Goal: Learn about a topic

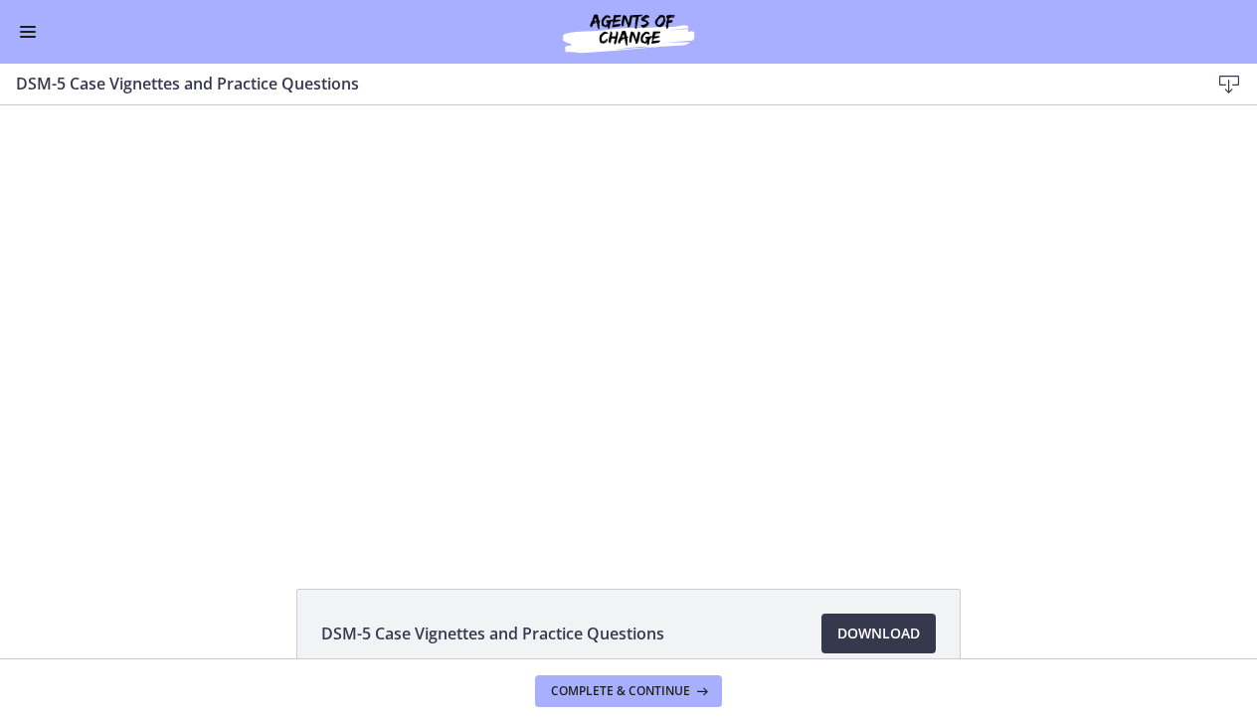
scroll to position [1188, 0]
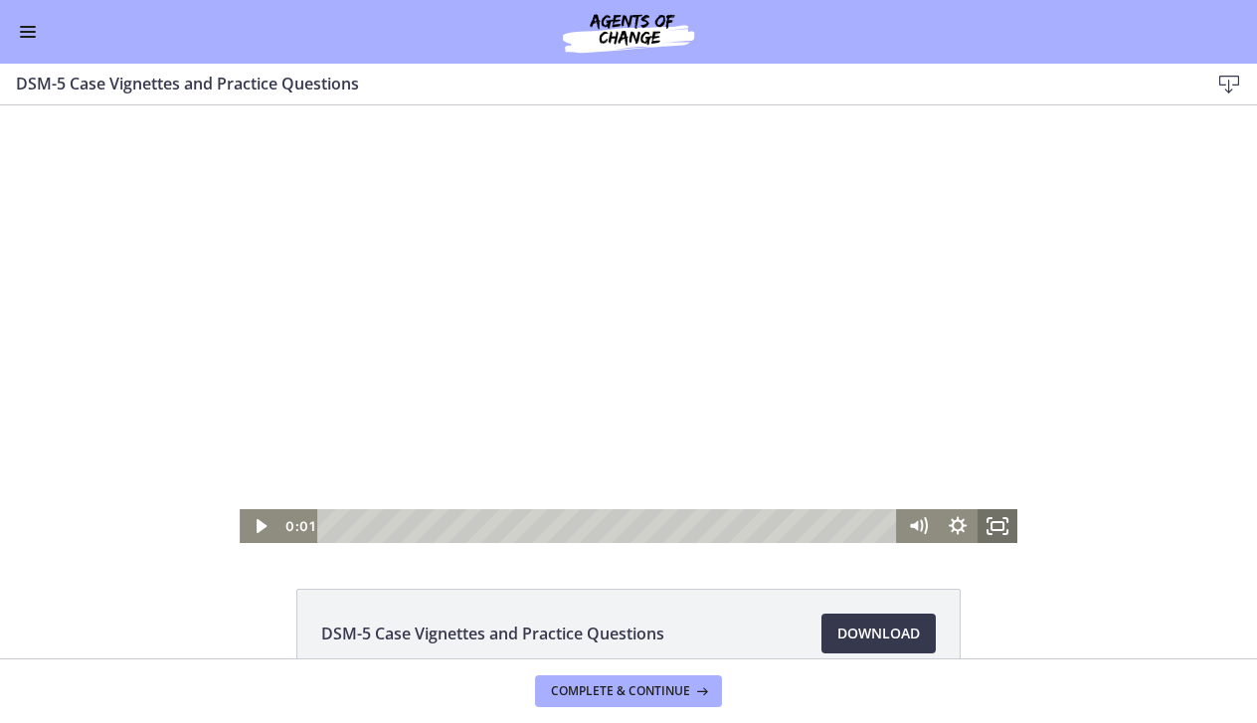
click at [998, 522] on rect "Fullscreen" at bounding box center [997, 526] width 12 height 8
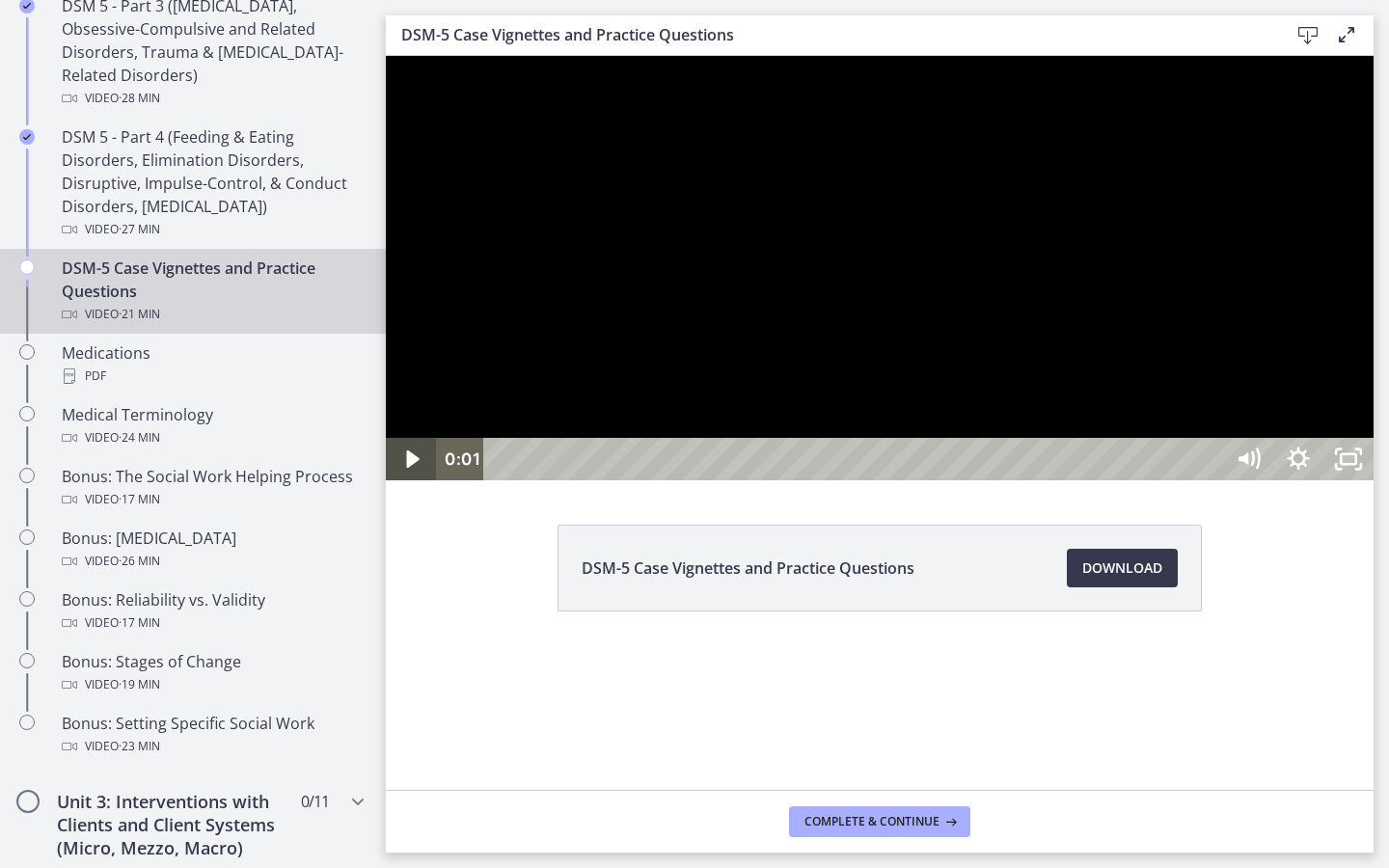
click at [412, 467] on icon "Play Video" at bounding box center [412, 459] width 13 height 17
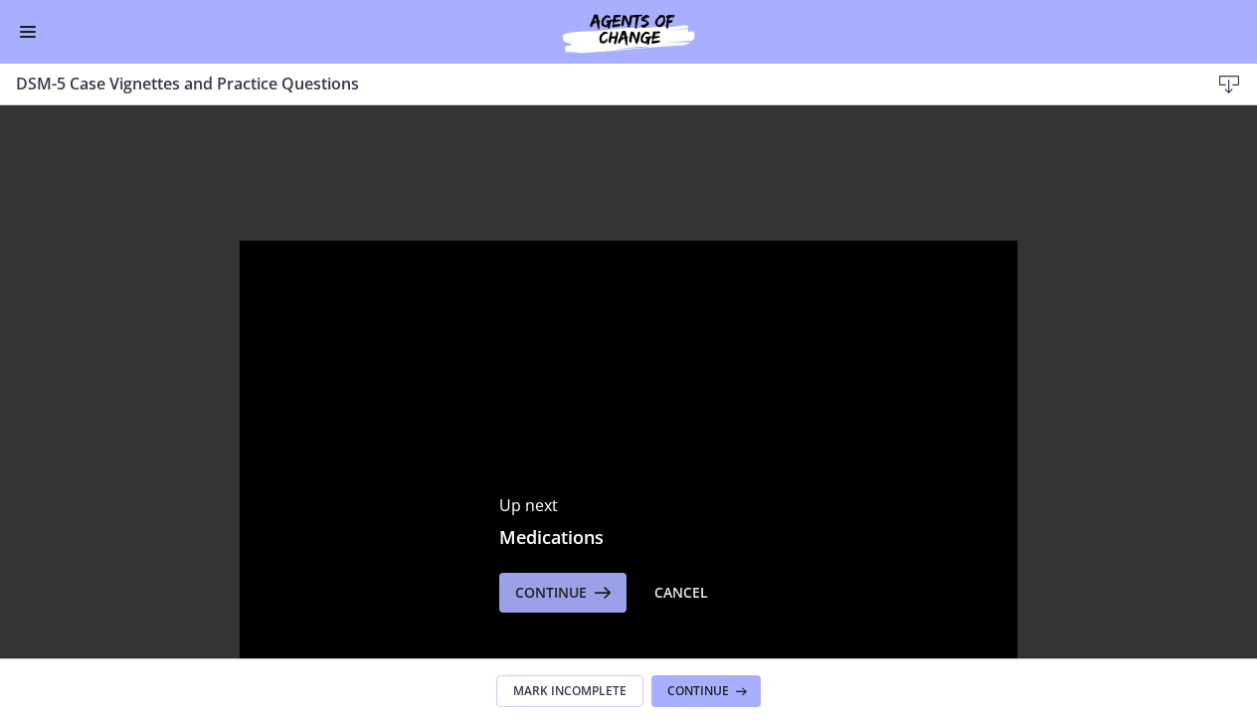
click at [542, 599] on span "Continue" at bounding box center [551, 593] width 72 height 24
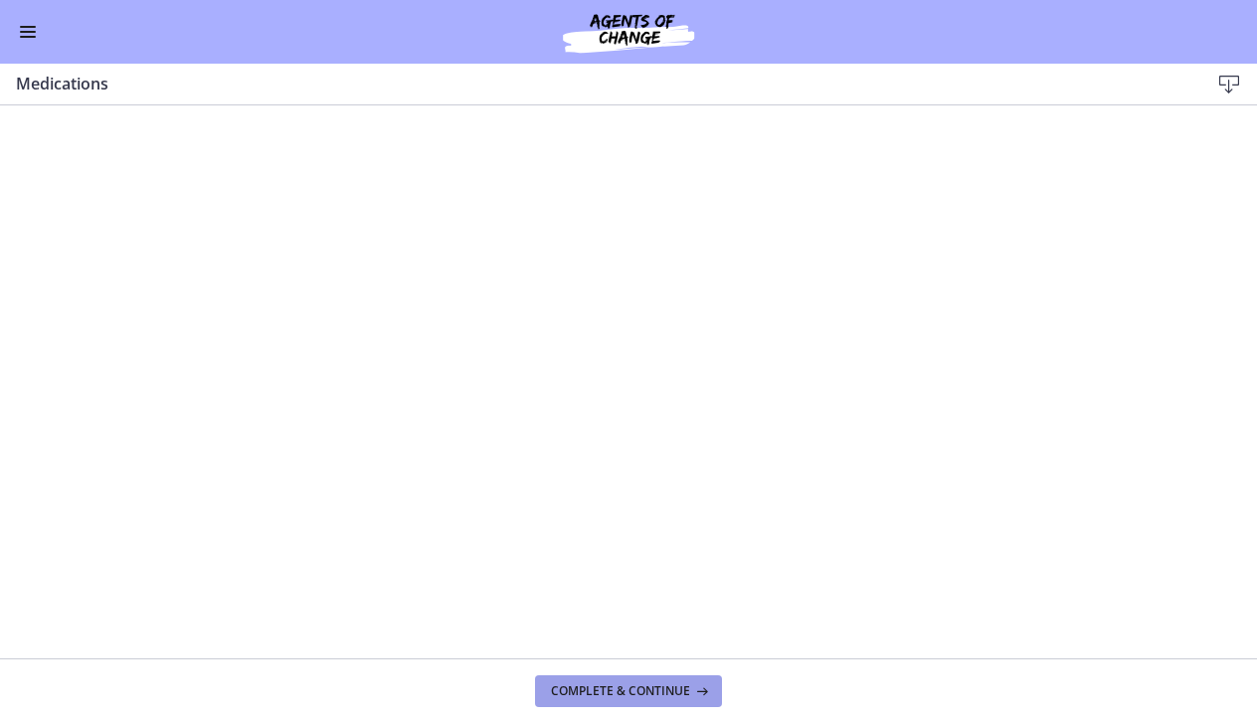
click at [608, 690] on span "Complete & continue" at bounding box center [620, 691] width 139 height 16
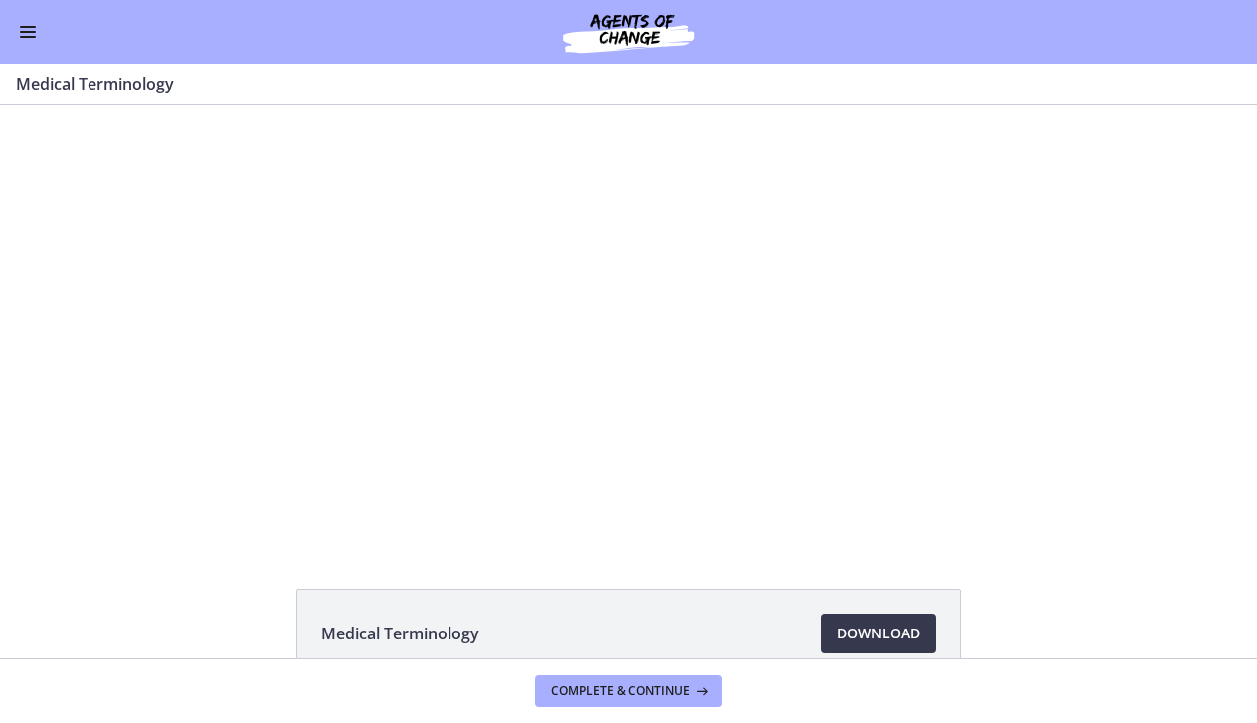
click at [28, 31] on span "Enable menu" at bounding box center [28, 32] width 16 height 2
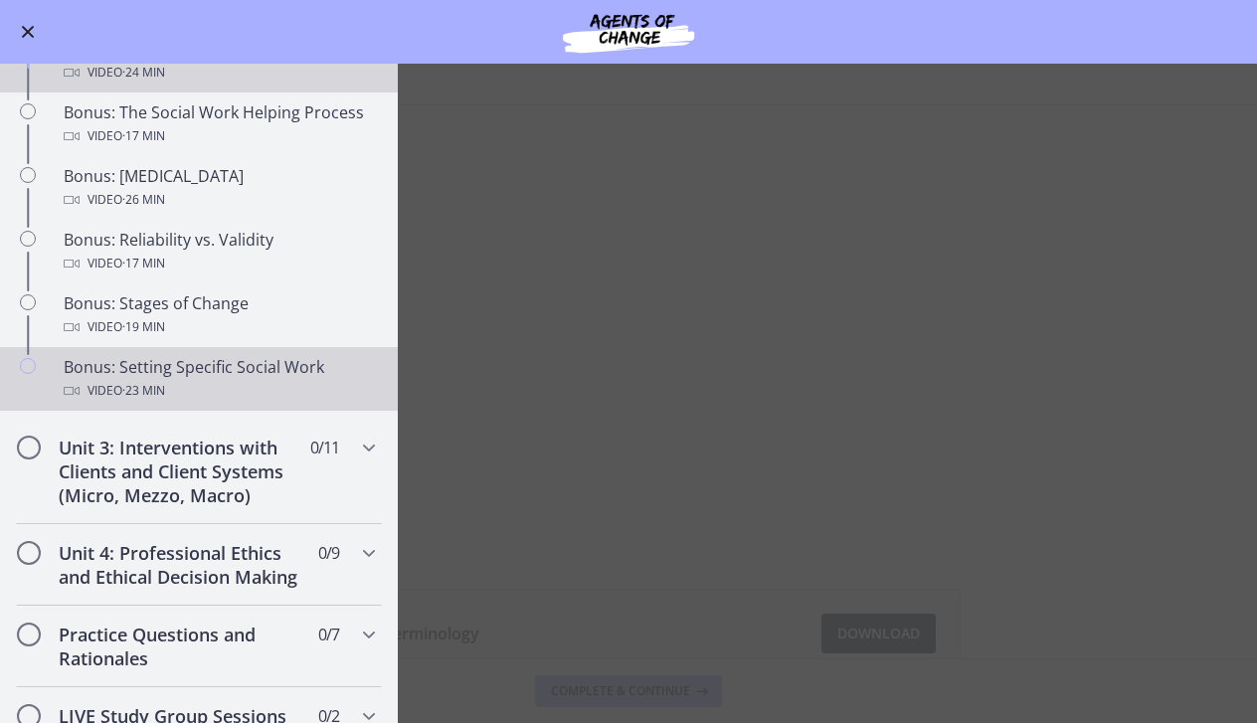
scroll to position [1487, 0]
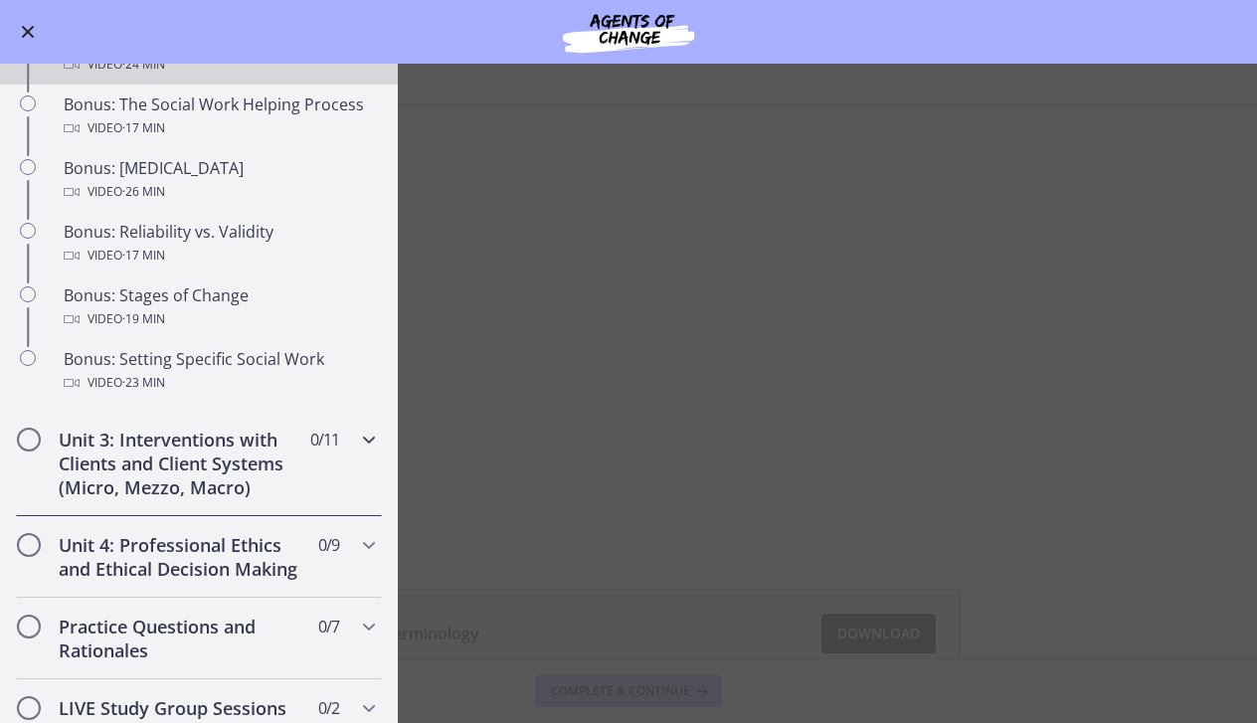
click at [231, 424] on div "Unit 3: Interventions with Clients and Client Systems (Micro, Mezzo, Macro) 0 /…" at bounding box center [199, 463] width 366 height 105
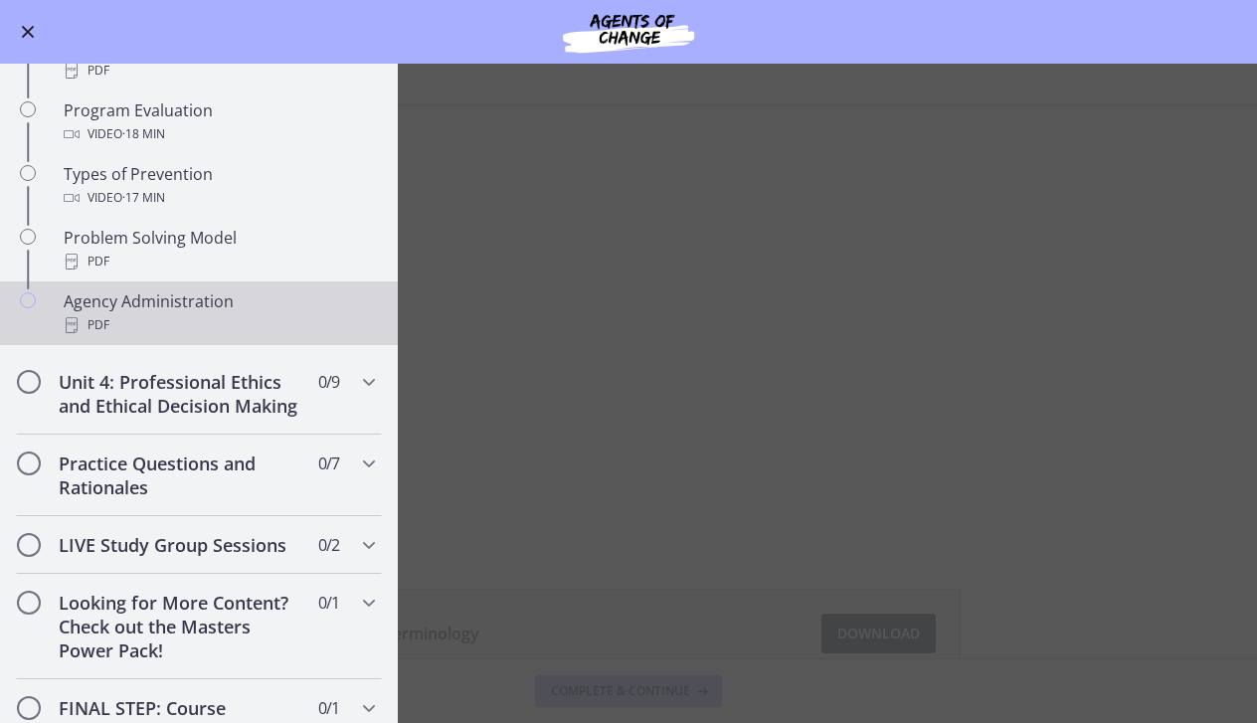
scroll to position [1222, 0]
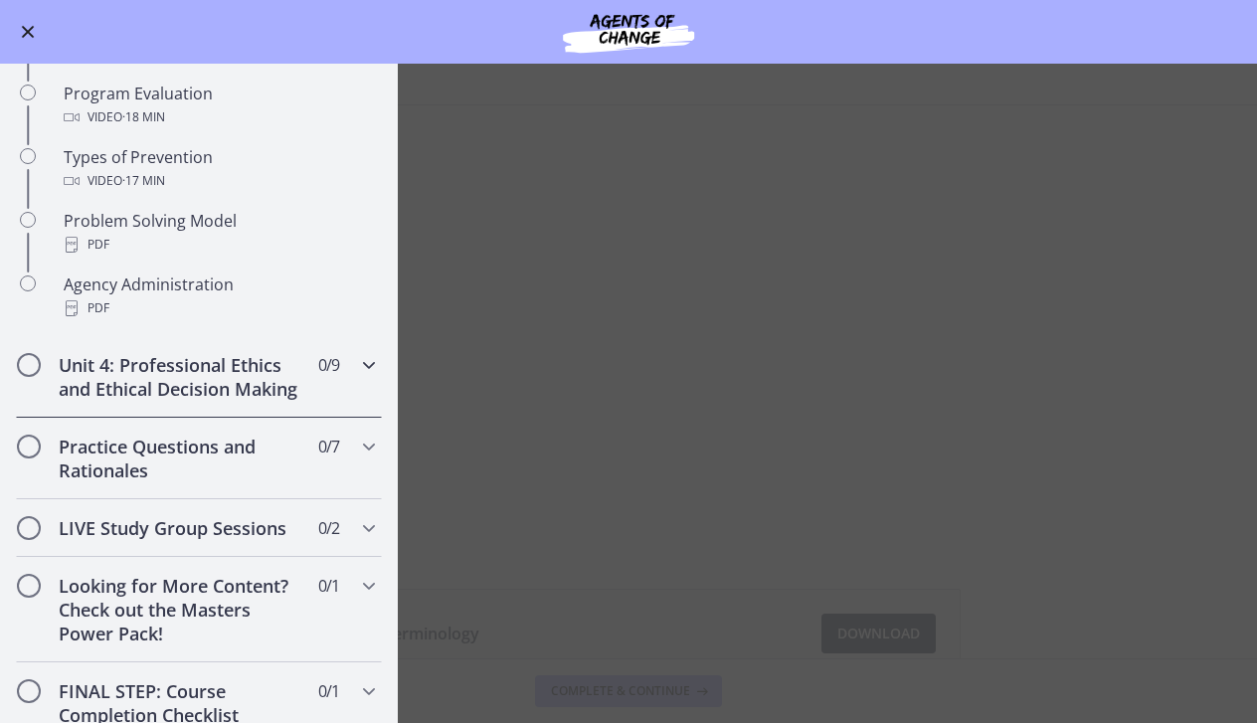
click at [213, 364] on h2 "Unit 4: Professional Ethics and Ethical Decision Making" at bounding box center [180, 377] width 243 height 48
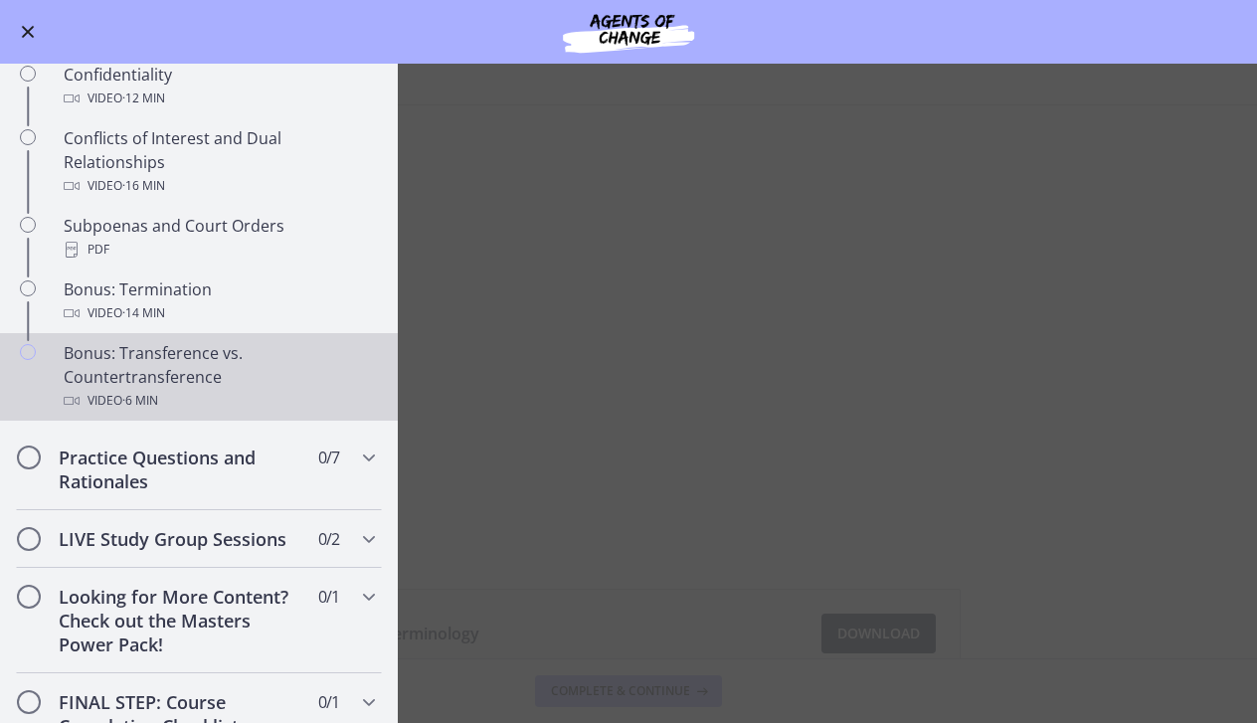
scroll to position [1093, 0]
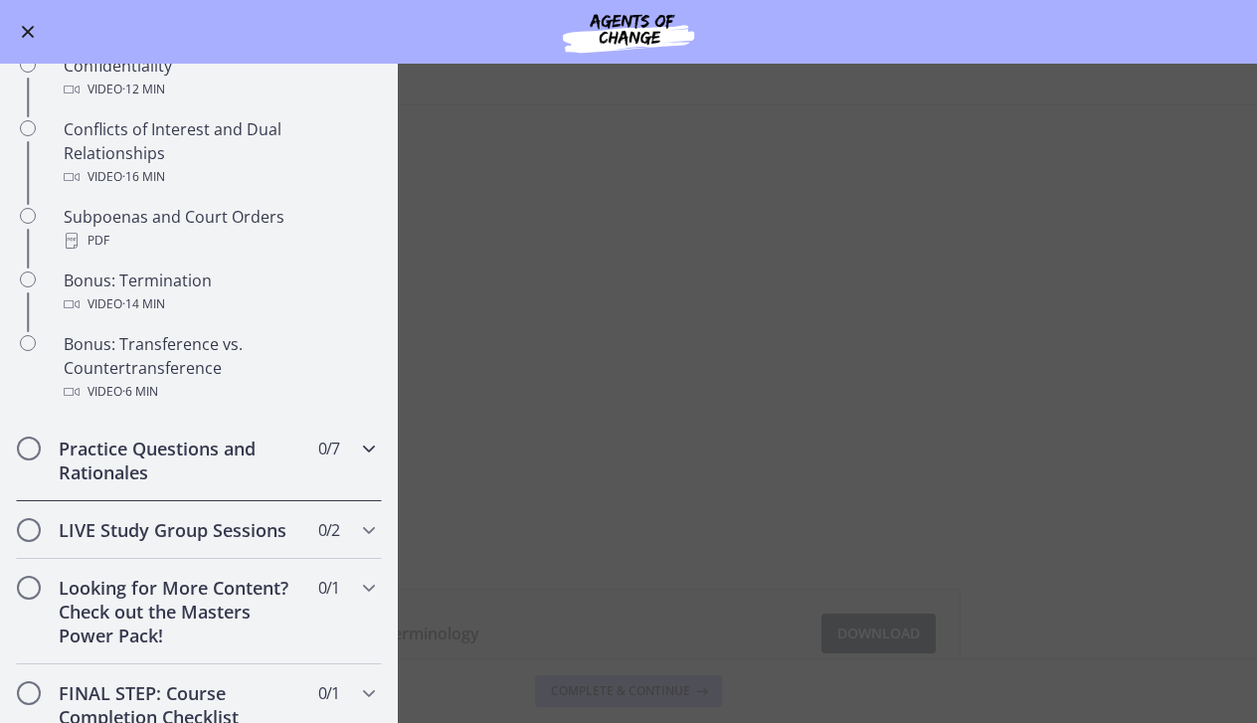
click at [190, 460] on h2 "Practice Questions and Rationales" at bounding box center [180, 460] width 243 height 48
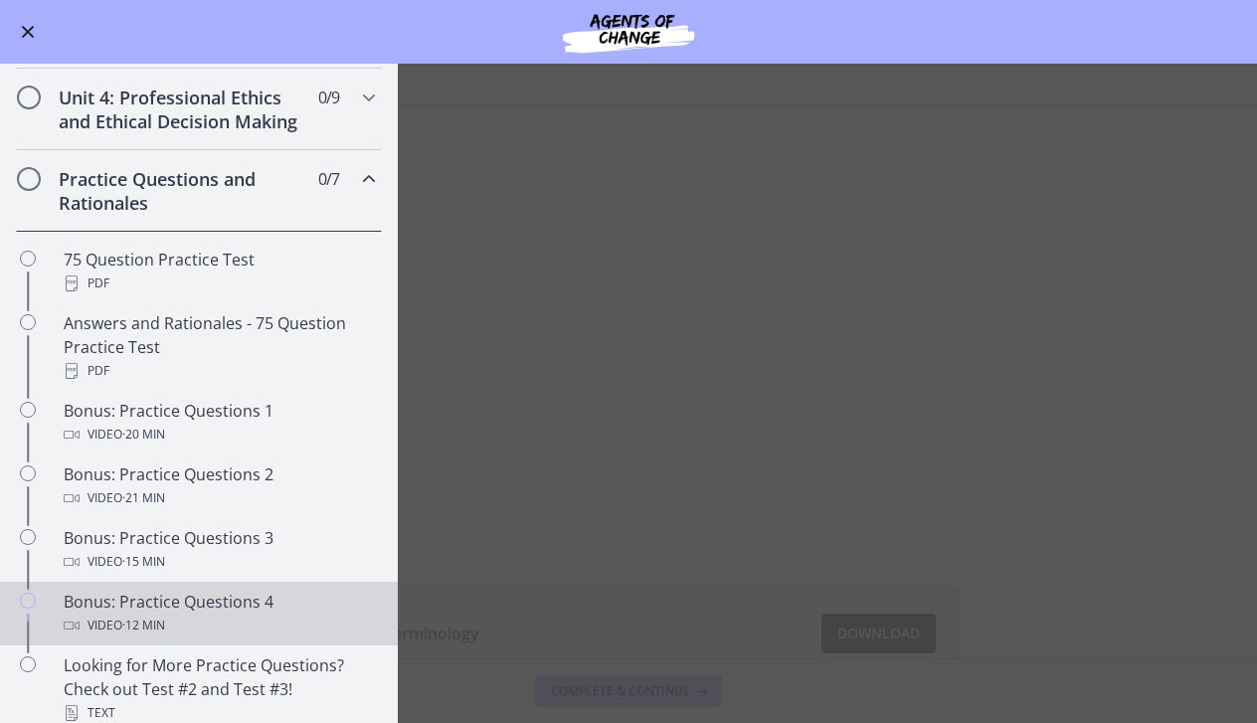
scroll to position [713, 0]
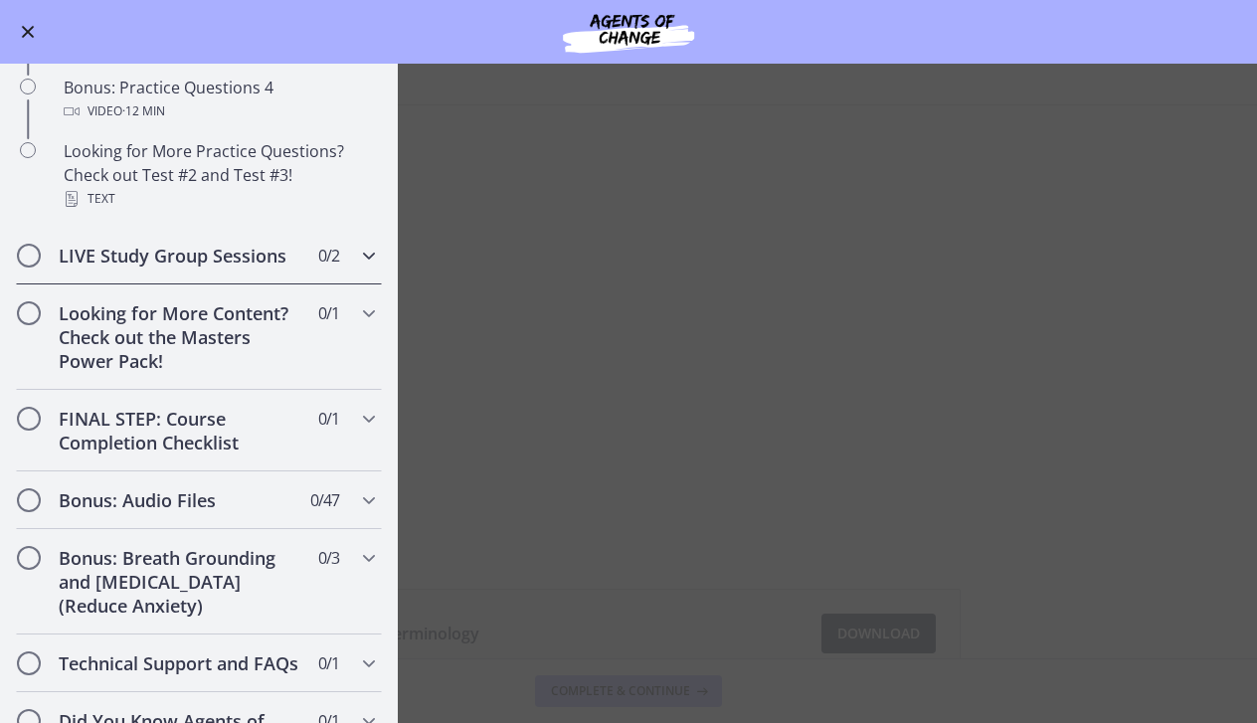
click at [226, 257] on h2 "LIVE Study Group Sessions" at bounding box center [180, 256] width 243 height 24
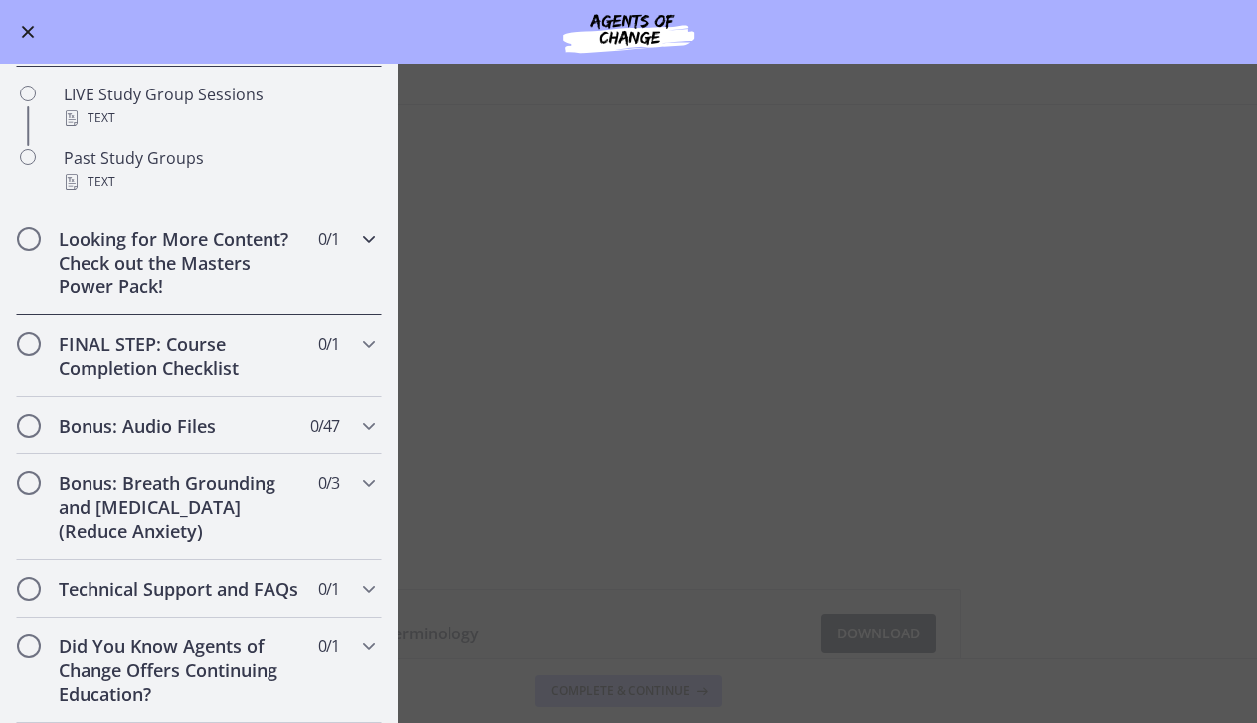
click at [199, 249] on h2 "Looking for More Content? Check out the Masters Power Pack!" at bounding box center [180, 263] width 243 height 72
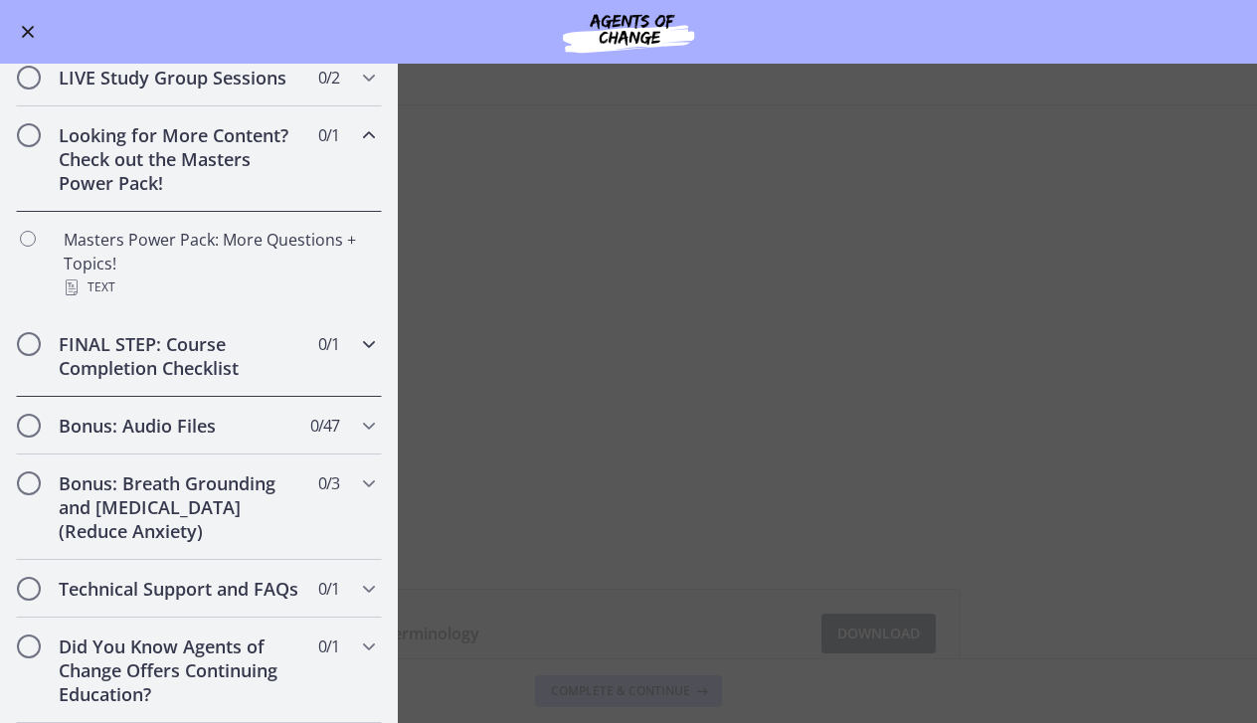
scroll to position [0, 0]
click at [169, 365] on h2 "FINAL STEP: Course Completion Checklist" at bounding box center [180, 356] width 243 height 48
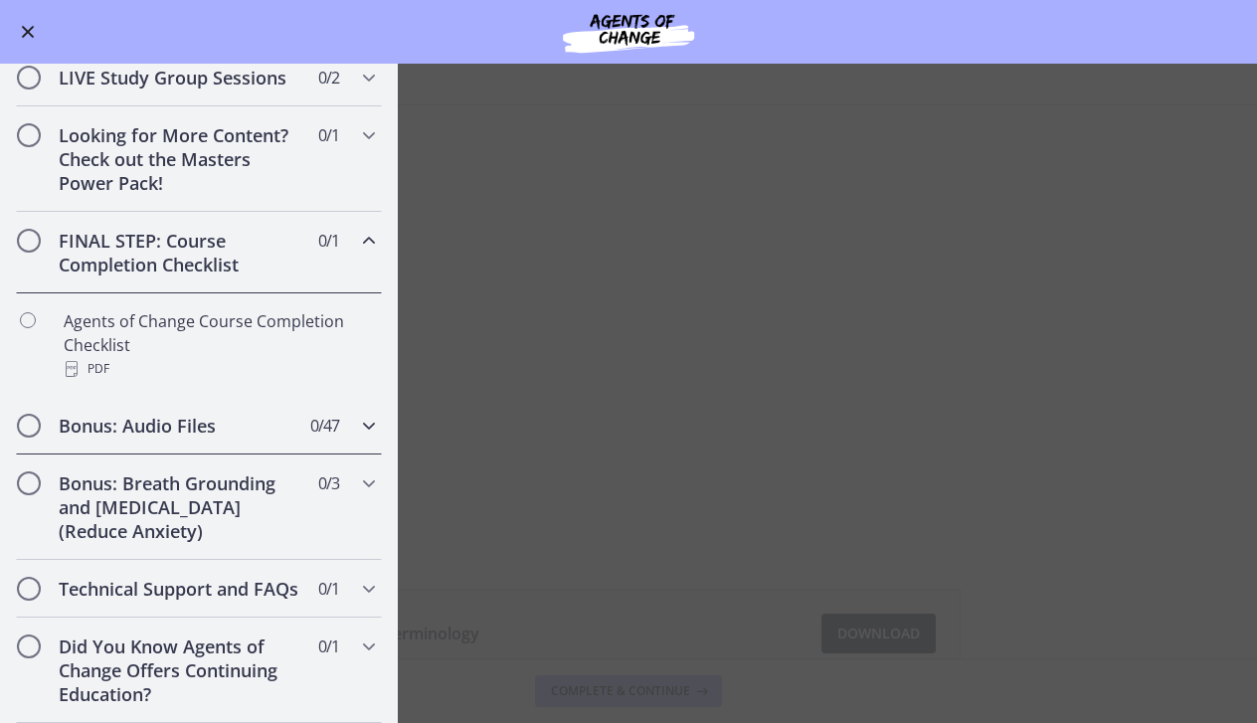
scroll to position [909, 0]
click at [164, 429] on h2 "Bonus: Audio Files" at bounding box center [180, 426] width 243 height 24
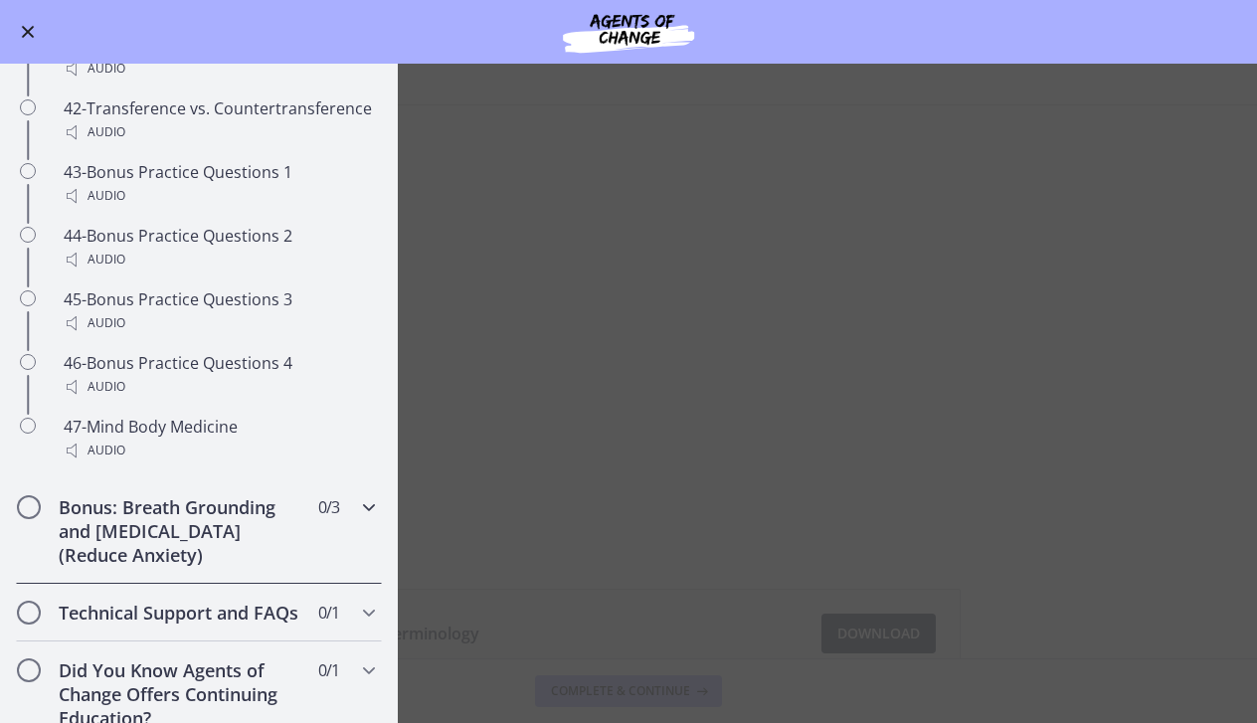
click at [158, 495] on h2 "Bonus: Breath Grounding and [MEDICAL_DATA] (Reduce Anxiety)" at bounding box center [180, 531] width 243 height 72
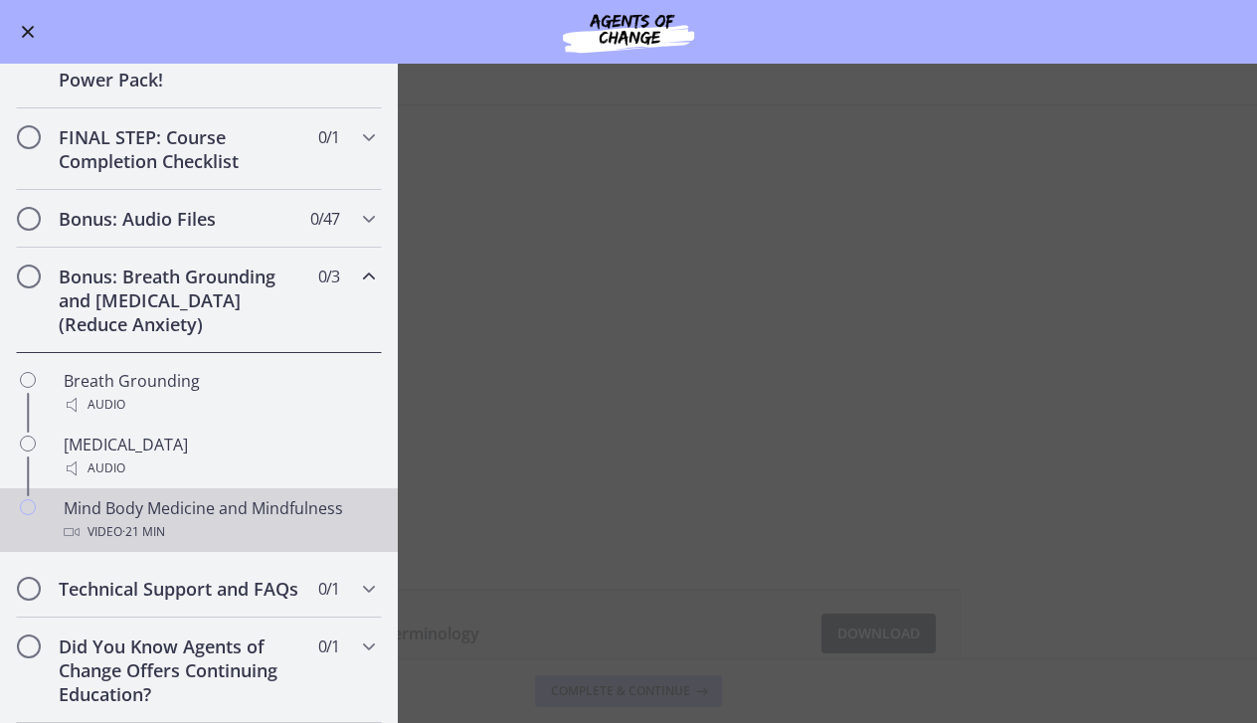
scroll to position [0, 0]
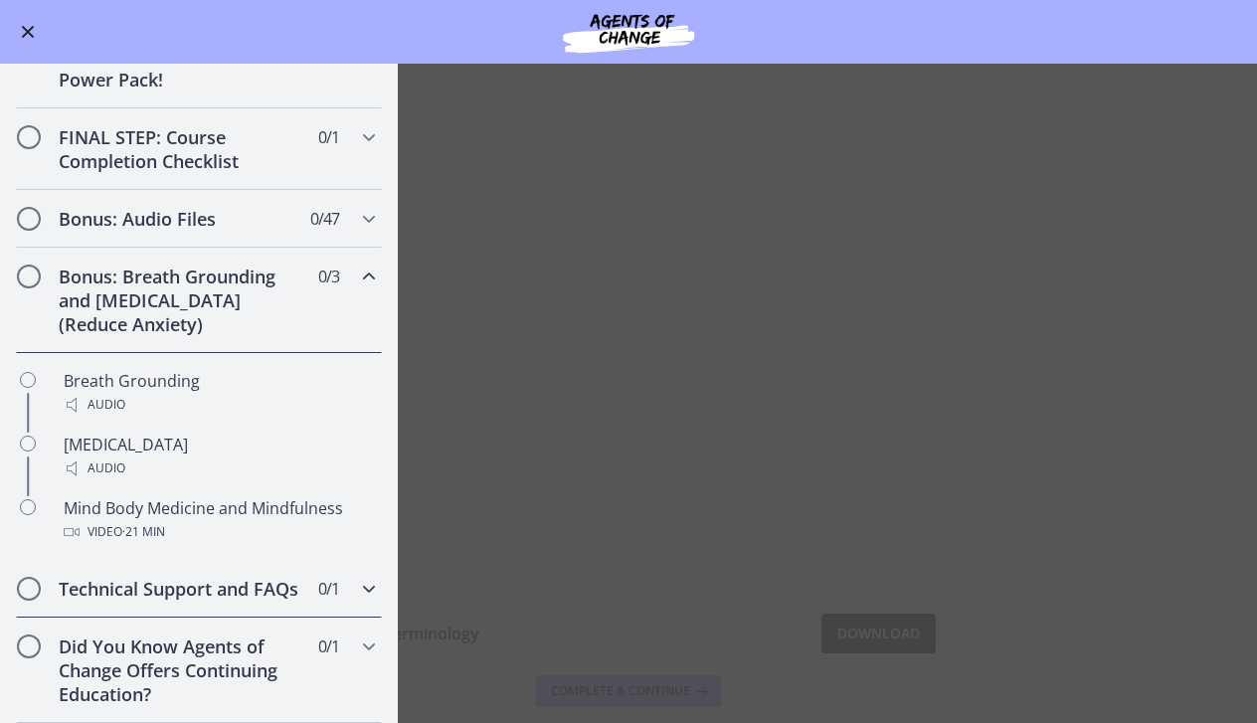
click at [146, 586] on h2 "Technical Support and FAQs" at bounding box center [180, 589] width 243 height 24
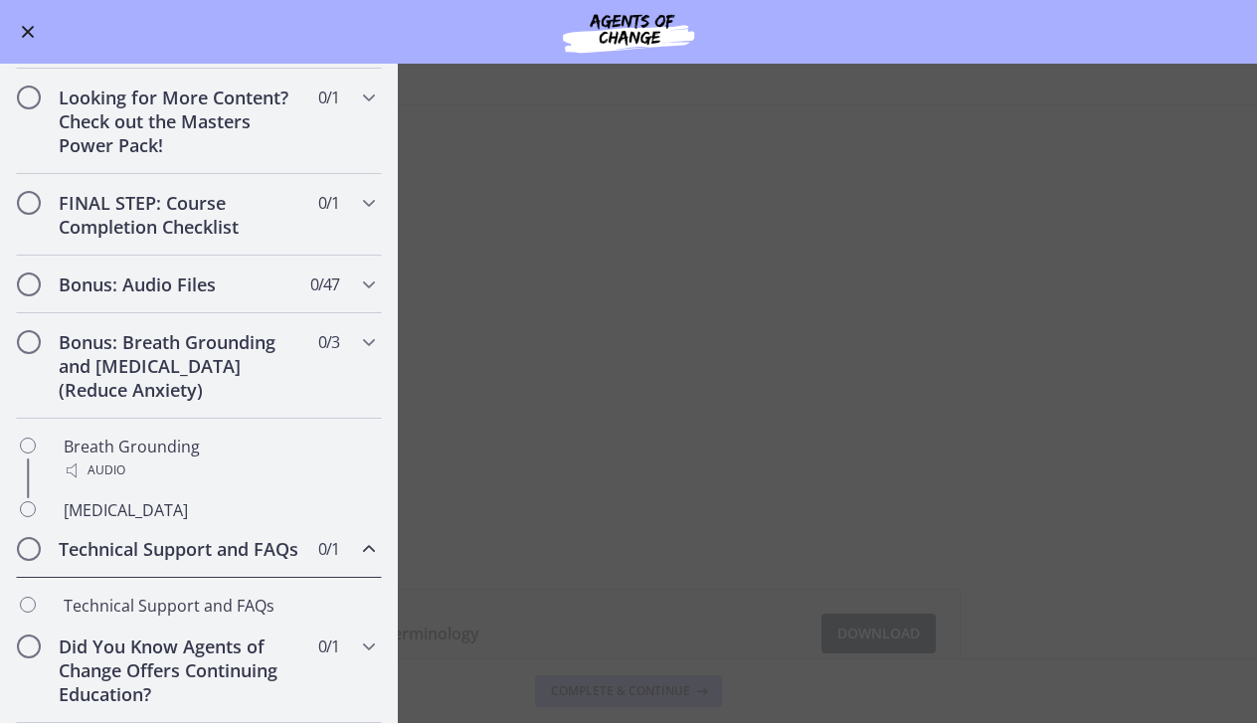
scroll to position [885, 0]
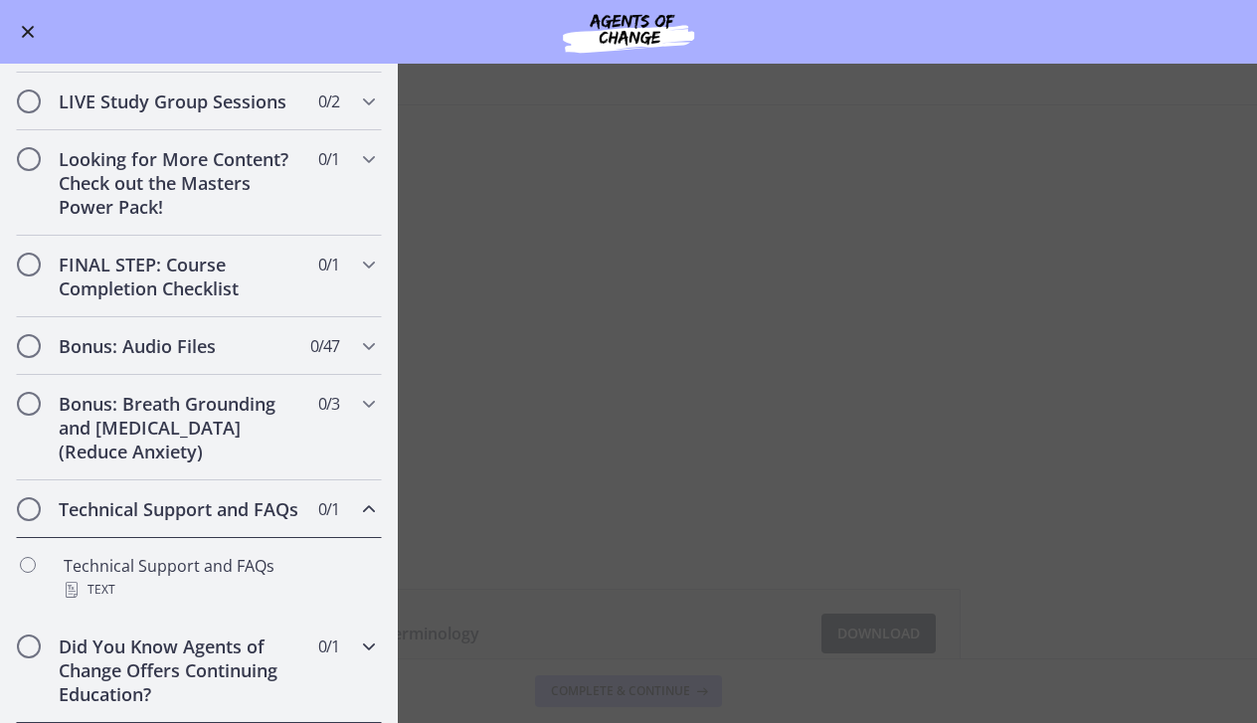
click at [141, 655] on h2 "Did You Know Agents of Change Offers Continuing Education?" at bounding box center [180, 670] width 243 height 72
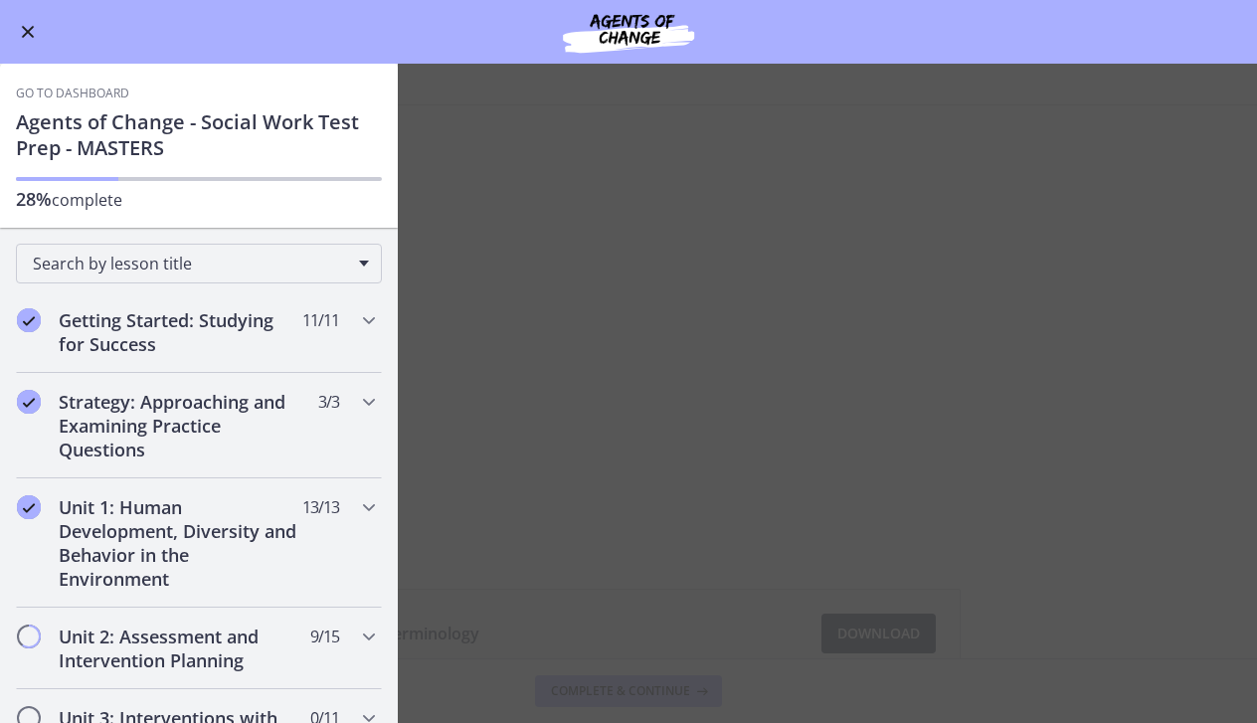
scroll to position [0, 0]
click at [31, 30] on span "Enable menu" at bounding box center [28, 32] width 13 height 13
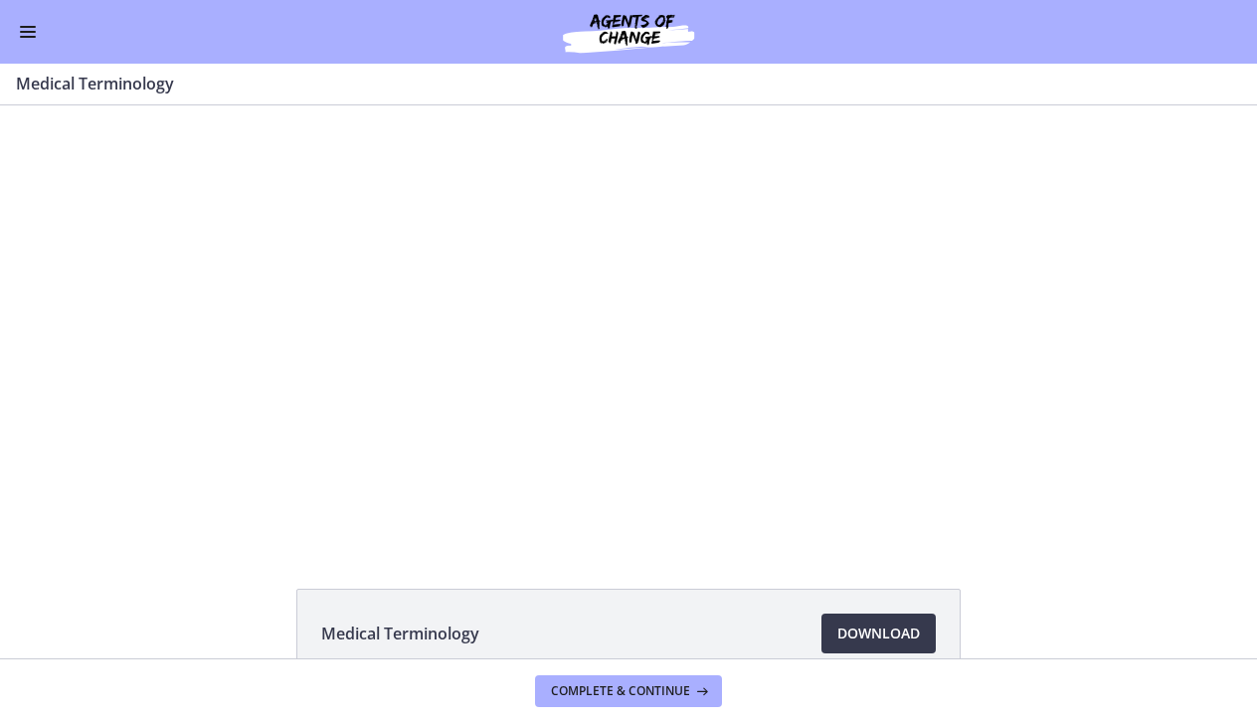
click at [33, 39] on button "Enable menu" at bounding box center [28, 32] width 24 height 24
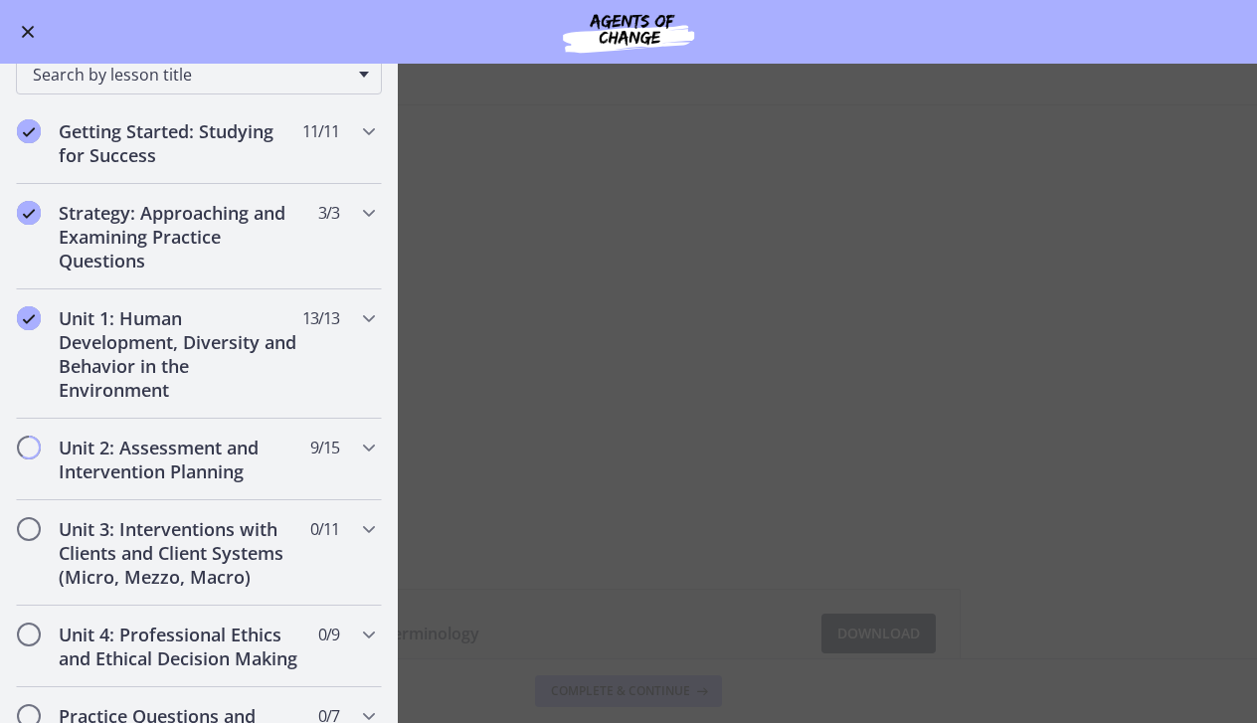
scroll to position [109, 0]
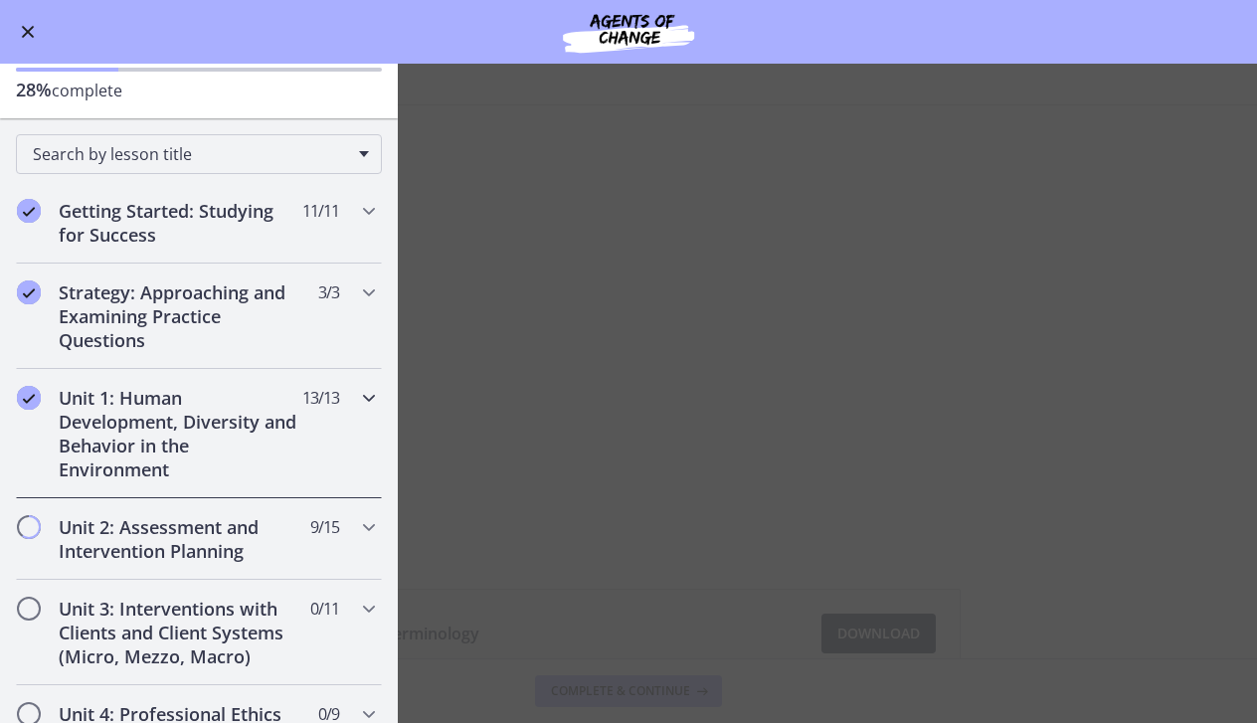
click at [194, 462] on h2 "Unit 1: Human Development, Diversity and Behavior in the Environment" at bounding box center [180, 433] width 243 height 95
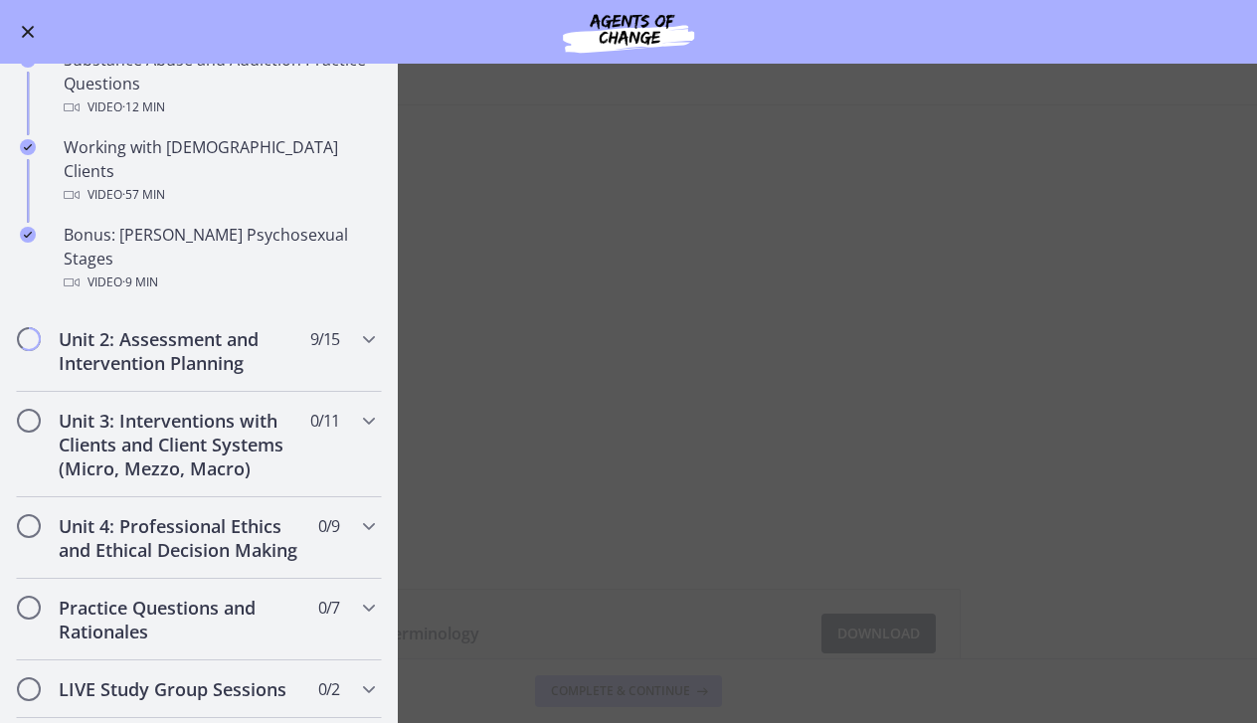
scroll to position [1327, 0]
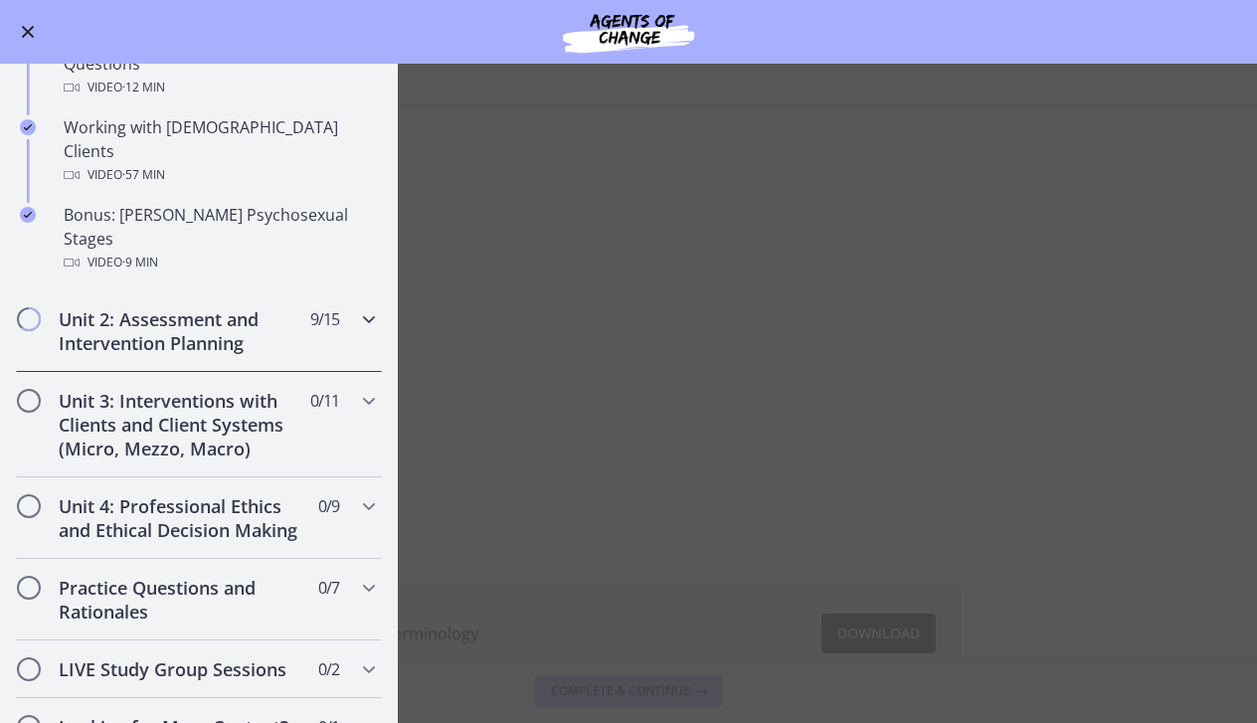
click at [204, 290] on div "Unit 2: Assessment and Intervention Planning 9 / 15 Completed" at bounding box center [199, 331] width 366 height 82
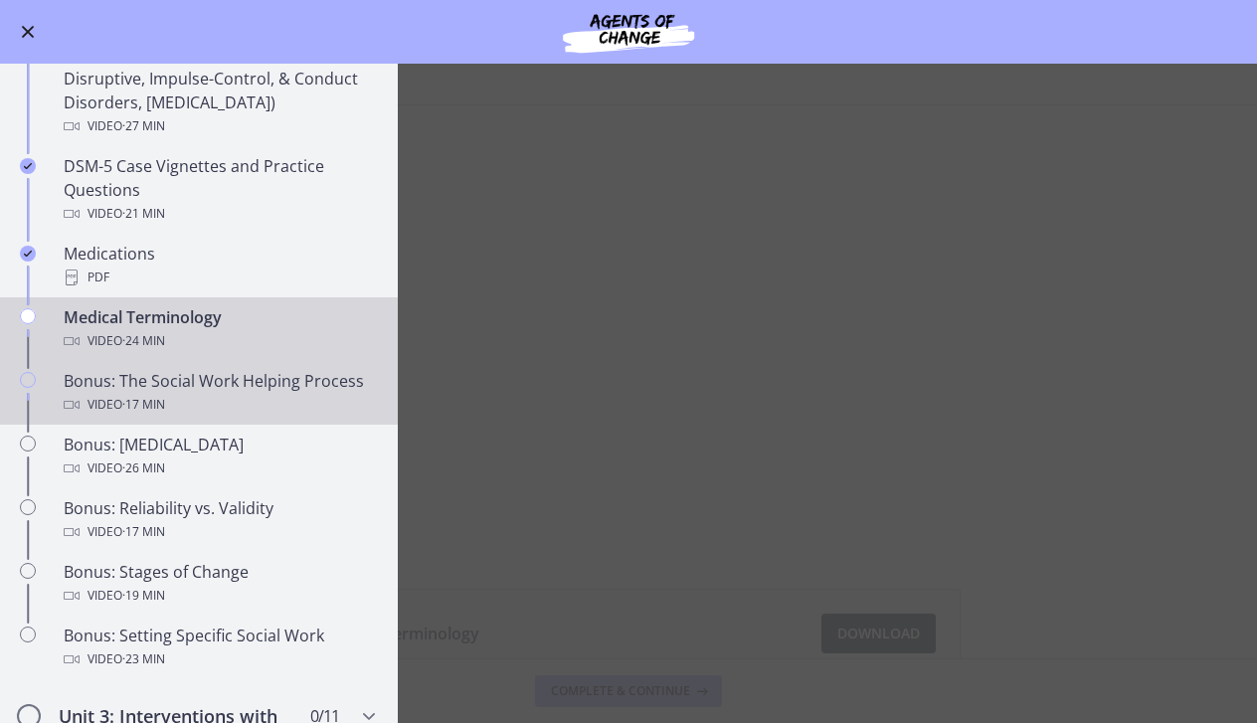
scroll to position [1205, 0]
